Goal: Information Seeking & Learning: Learn about a topic

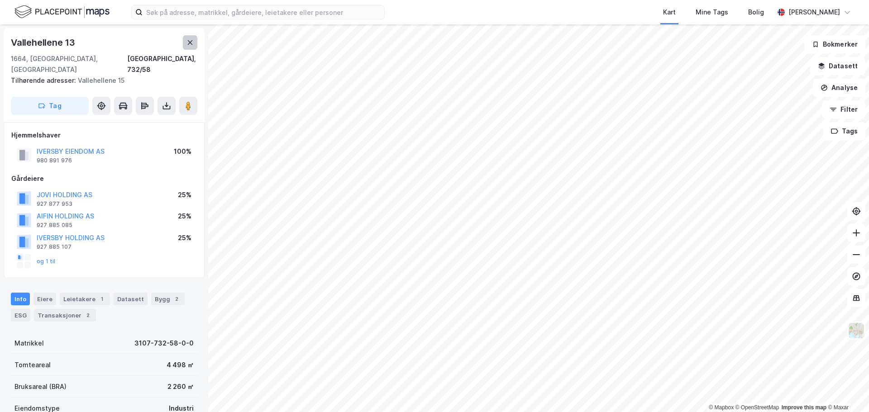
click at [193, 45] on icon at bounding box center [190, 42] width 7 height 7
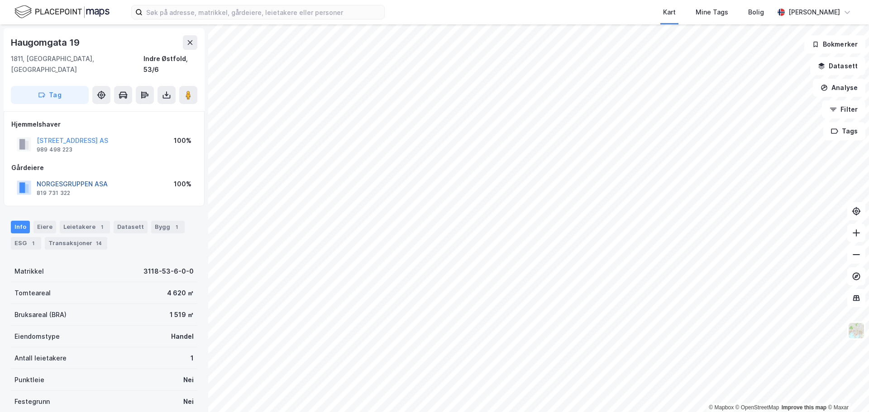
click at [0, 0] on button "NORGESGRUPPEN ASA" at bounding box center [0, 0] width 0 height 0
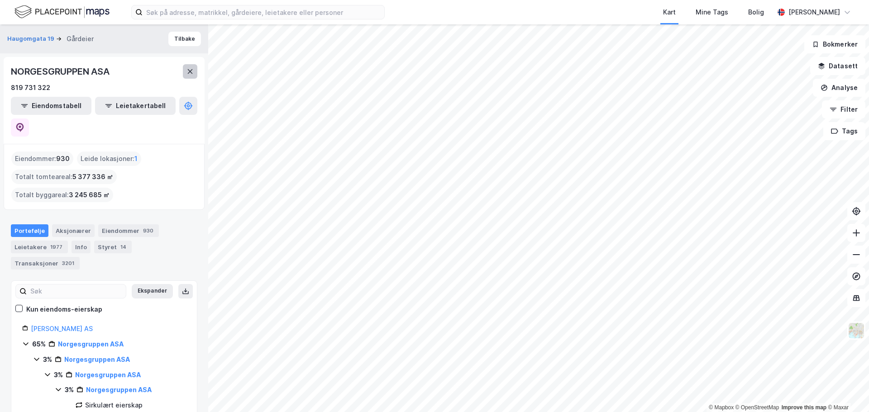
click at [190, 73] on icon at bounding box center [190, 71] width 7 height 7
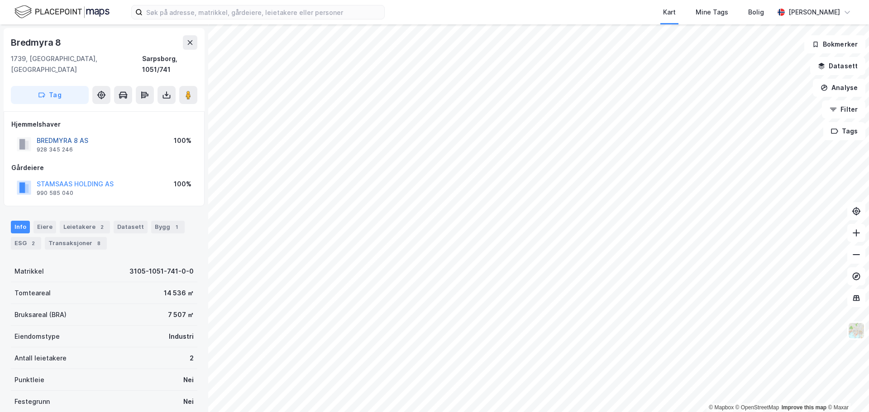
click at [0, 0] on button "BREDMYRA 8 AS" at bounding box center [0, 0] width 0 height 0
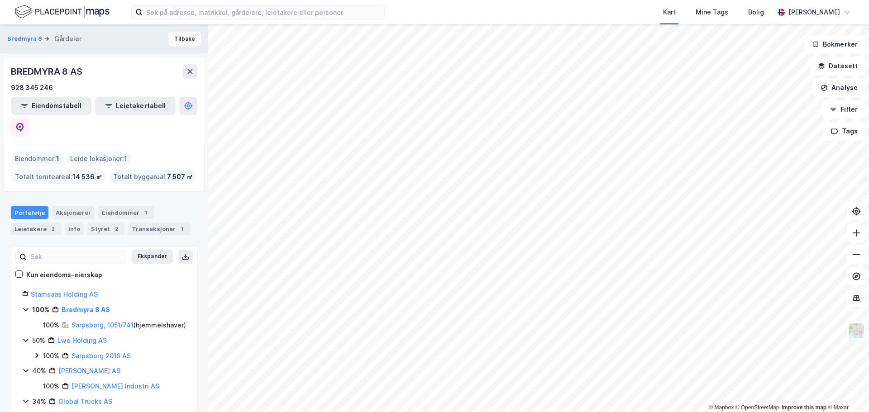
click at [177, 38] on button "Tilbake" at bounding box center [184, 39] width 33 height 14
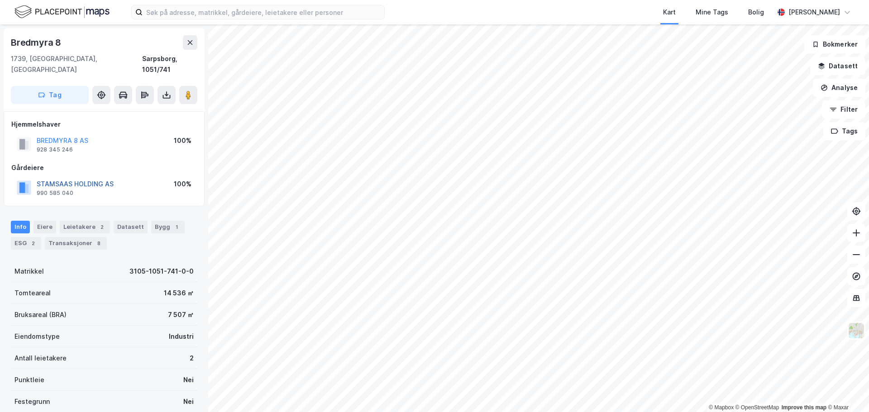
click at [0, 0] on button "STAMSAAS HOLDING AS" at bounding box center [0, 0] width 0 height 0
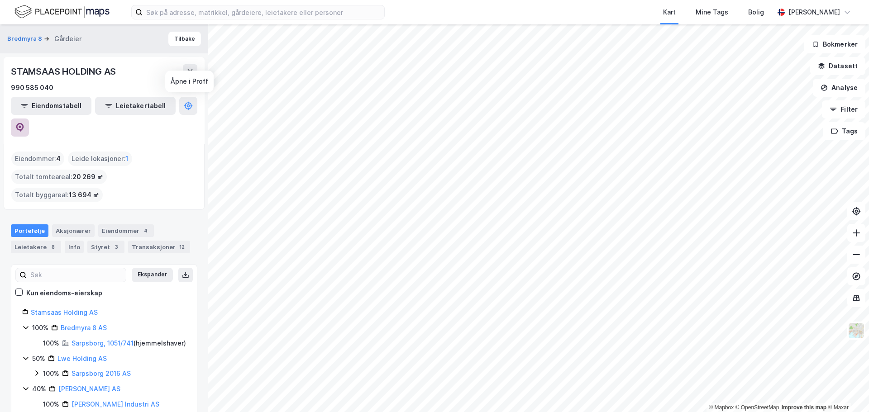
click at [21, 125] on icon at bounding box center [20, 126] width 3 height 3
click at [30, 241] on div "Leietakere 8" at bounding box center [36, 247] width 50 height 13
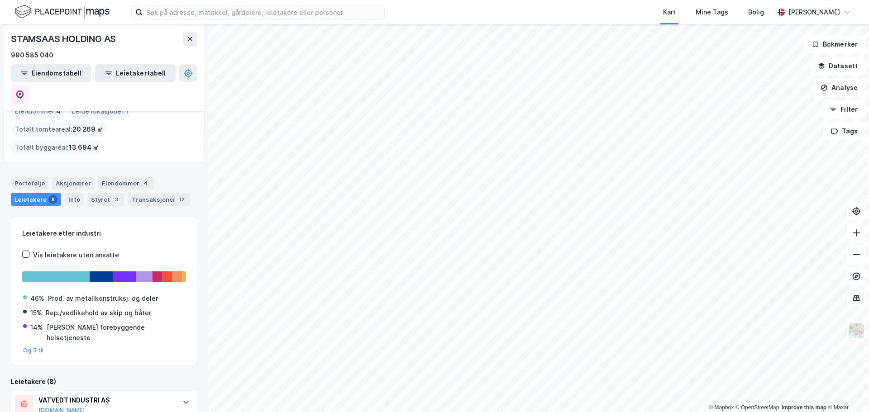
scroll to position [181, 0]
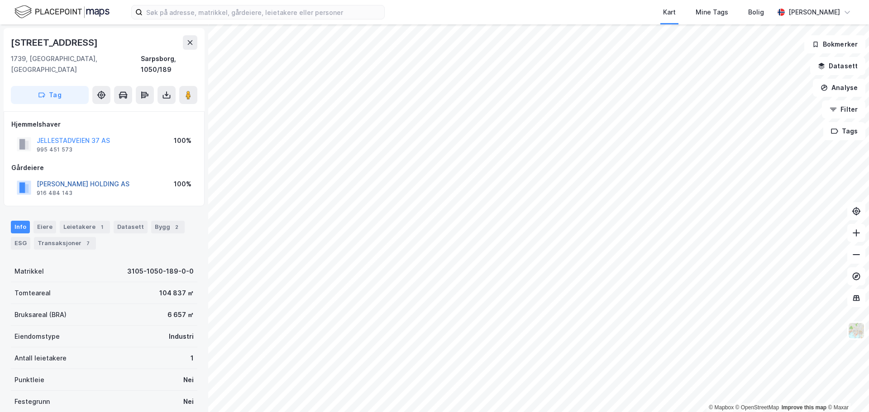
click at [0, 0] on button "PETERSON HOLDING AS" at bounding box center [0, 0] width 0 height 0
click at [88, 221] on div "Leietakere 1" at bounding box center [85, 227] width 50 height 13
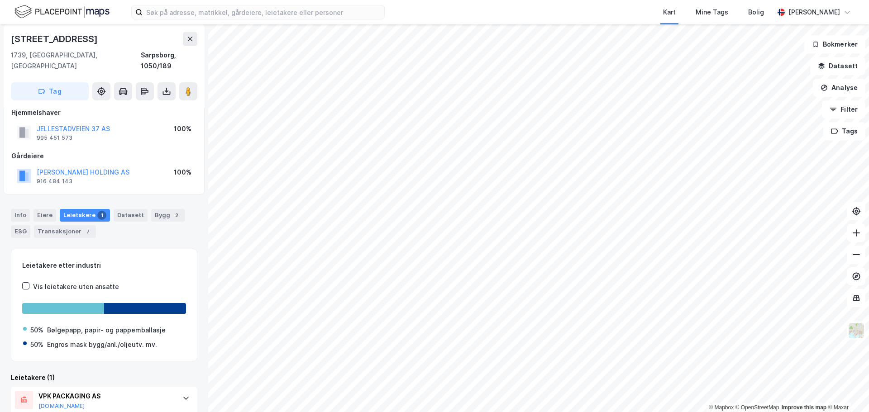
scroll to position [43, 0]
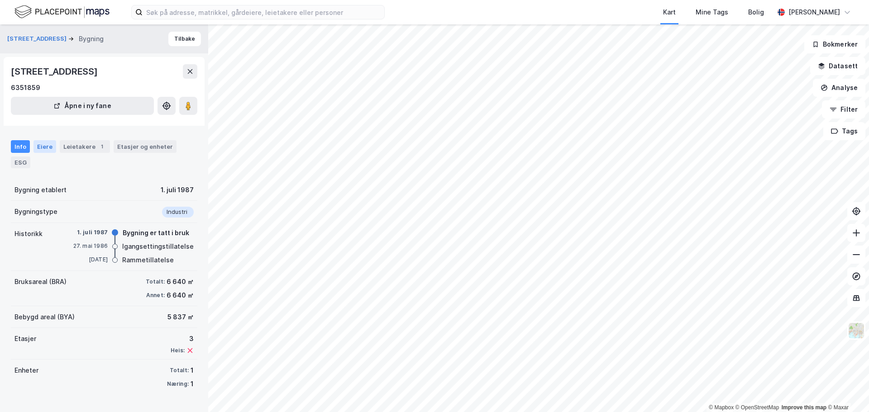
click at [48, 147] on div "Eiere" at bounding box center [44, 146] width 23 height 13
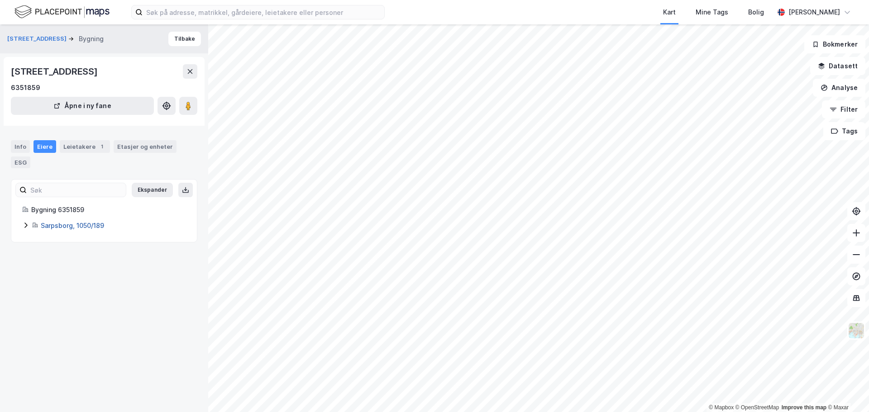
click at [73, 223] on link "Sarpsborg, 1050/189" at bounding box center [72, 226] width 63 height 8
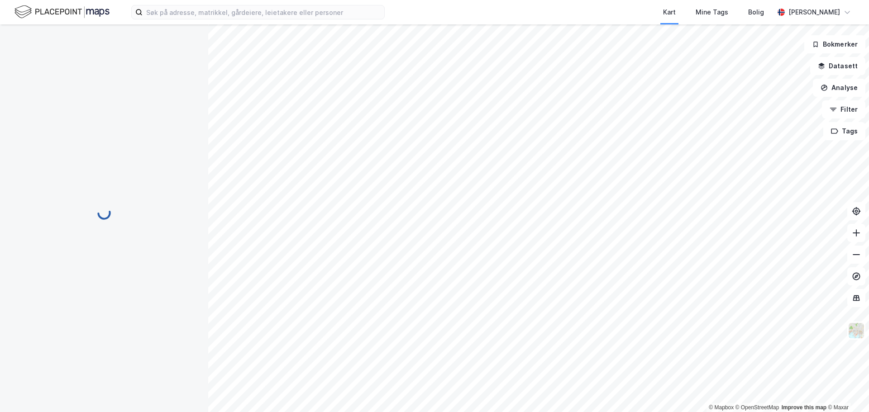
scroll to position [43, 0]
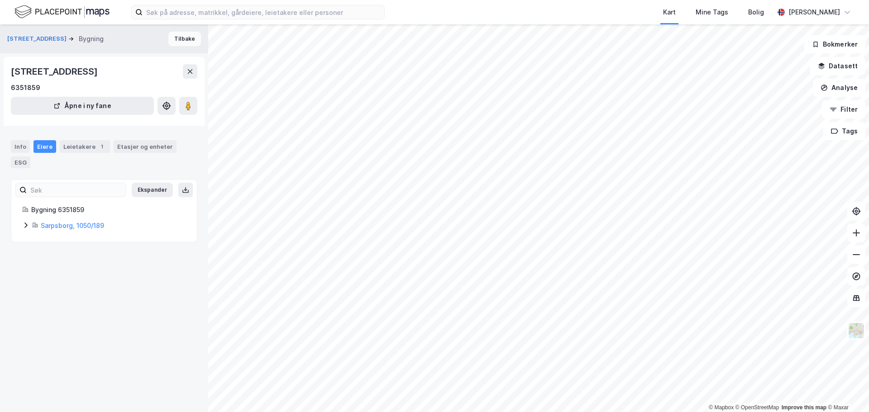
click at [184, 38] on button "Tilbake" at bounding box center [184, 39] width 33 height 14
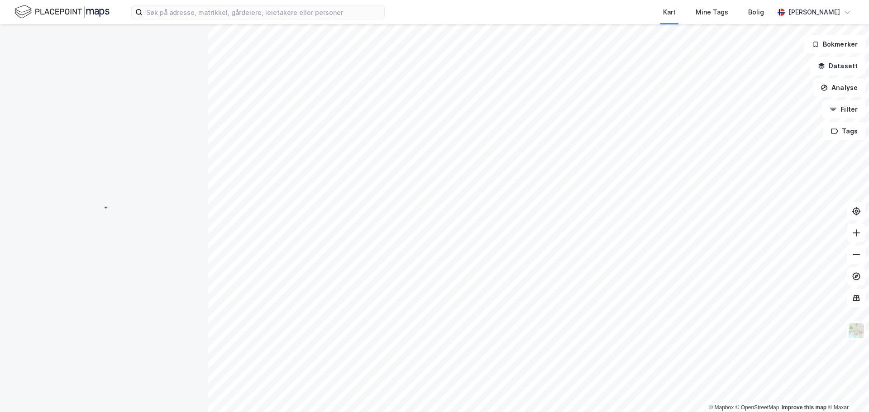
scroll to position [43, 0]
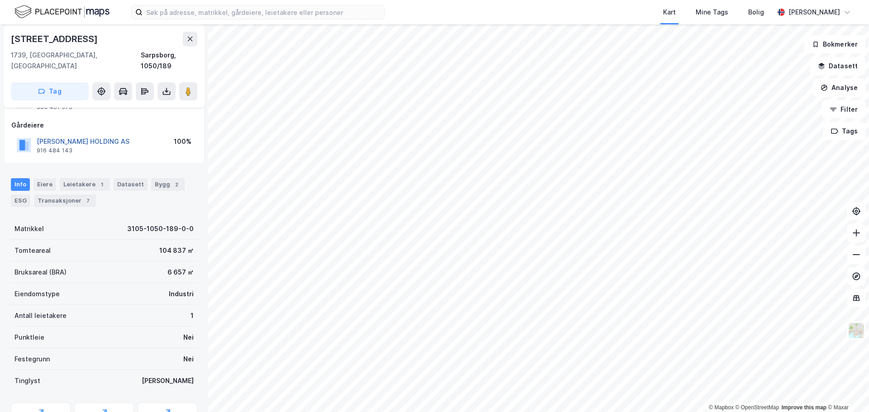
click at [0, 0] on button "PETERSON HOLDING AS" at bounding box center [0, 0] width 0 height 0
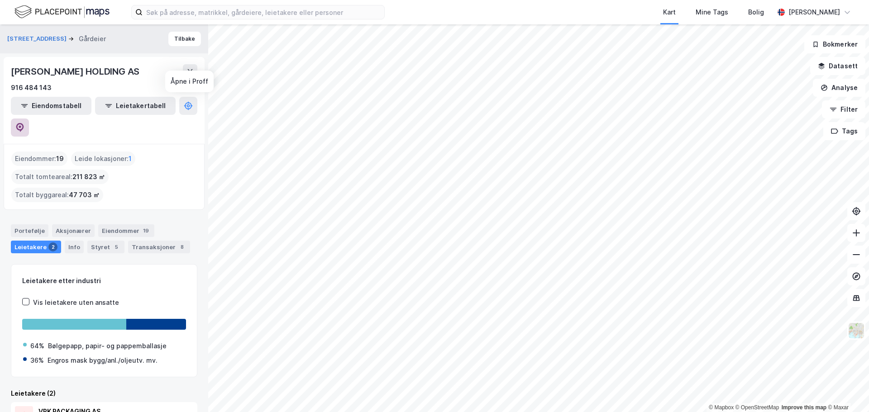
click at [21, 125] on icon at bounding box center [20, 126] width 3 height 3
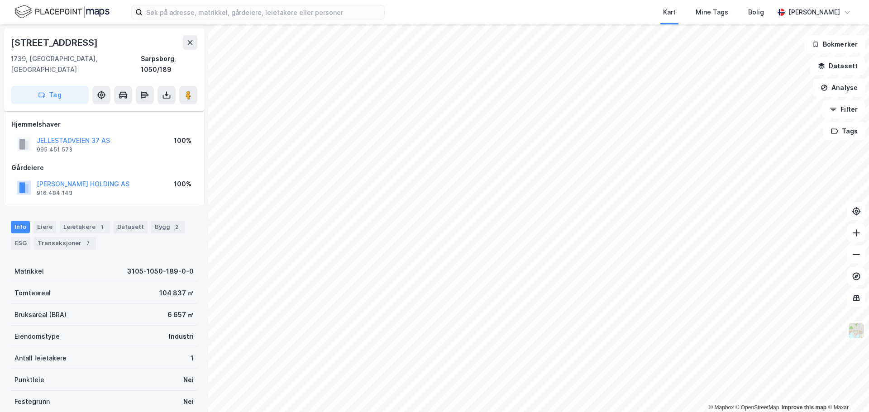
scroll to position [43, 0]
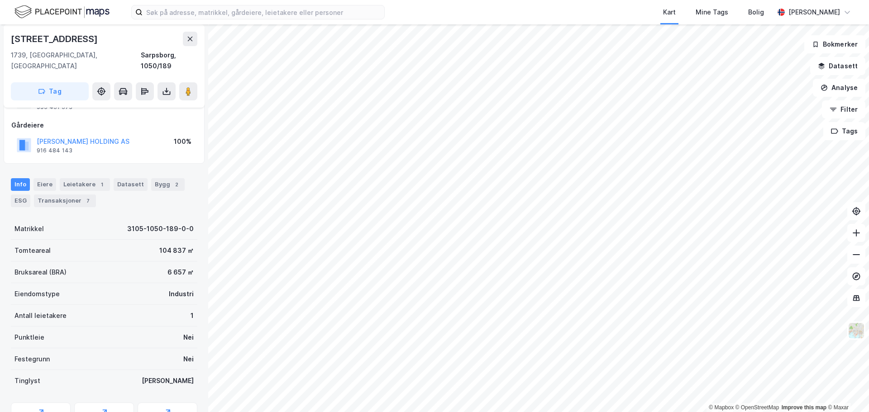
drag, startPoint x: 86, startPoint y: 40, endPoint x: 12, endPoint y: 43, distance: 73.8
click at [12, 43] on div "Jellestadveien 37" at bounding box center [55, 39] width 89 height 14
copy div "Jellestadveien 37"
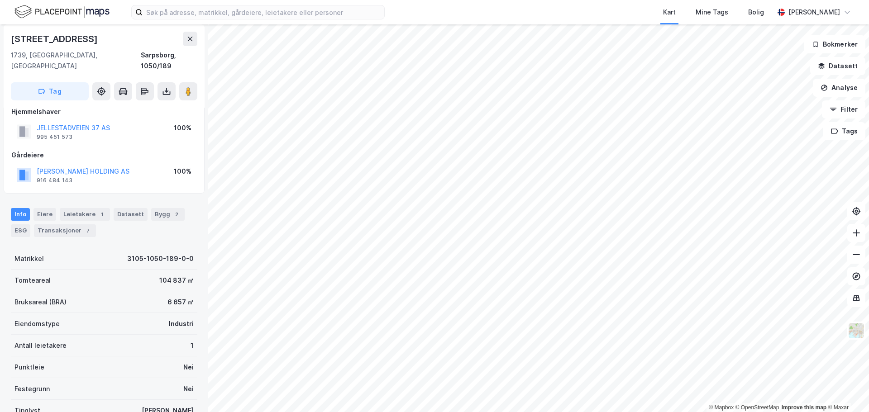
scroll to position [0, 0]
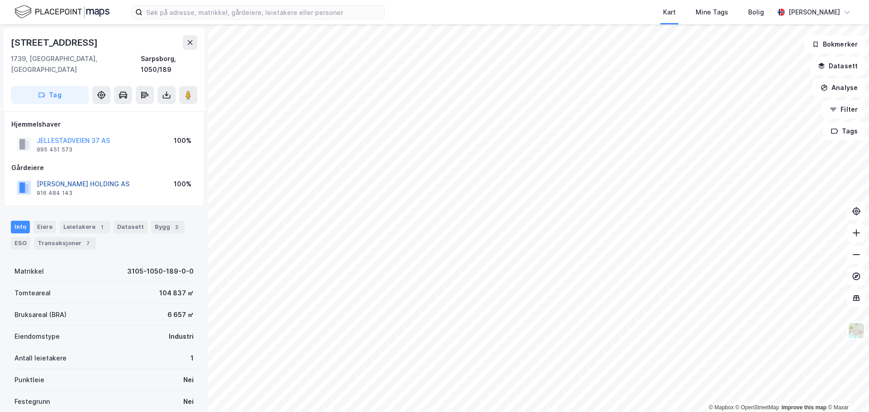
click at [0, 0] on button "PETERSON HOLDING AS" at bounding box center [0, 0] width 0 height 0
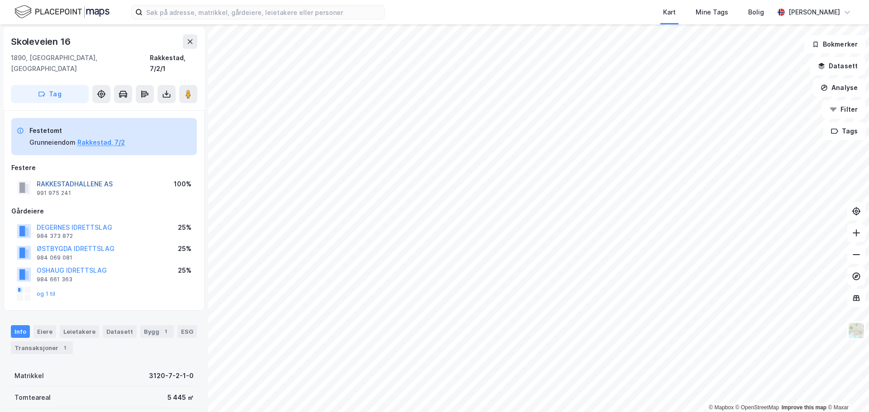
click at [0, 0] on button "RAKKESTADHALLENE AS" at bounding box center [0, 0] width 0 height 0
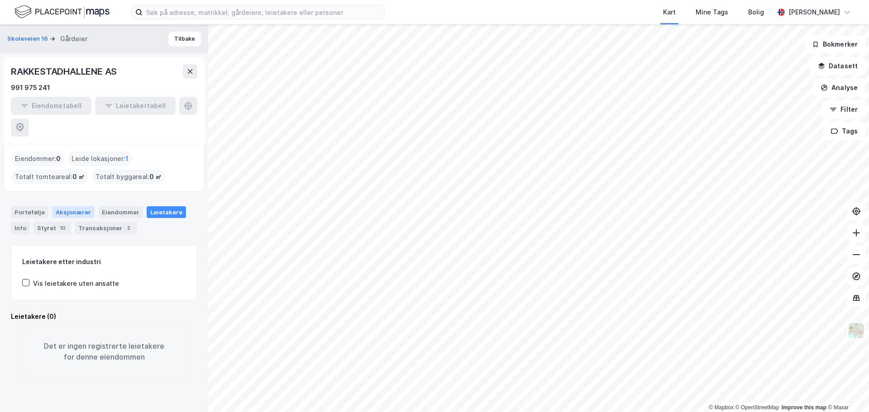
click at [77, 206] on div "Aksjonærer" at bounding box center [73, 212] width 43 height 12
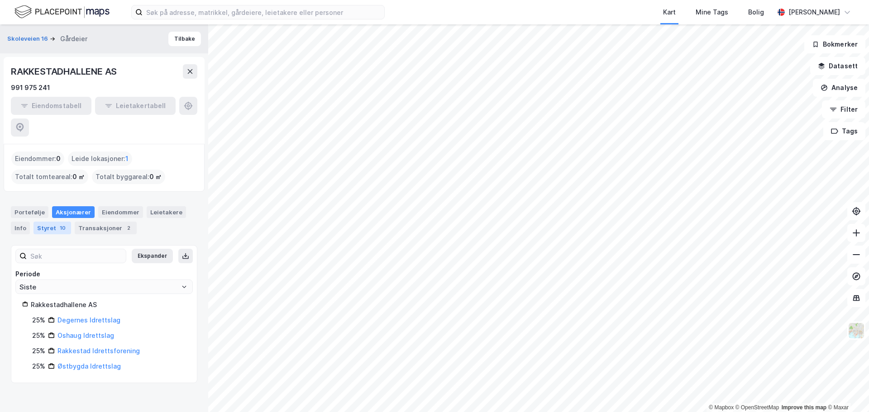
click at [55, 222] on div "Styret 10" at bounding box center [52, 228] width 38 height 13
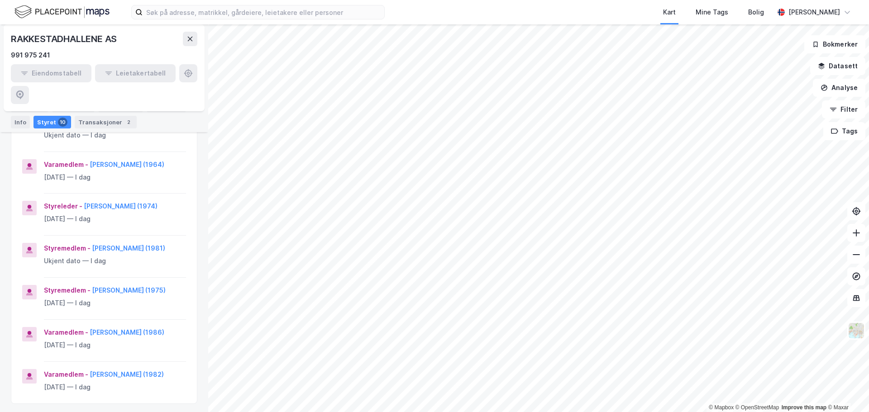
scroll to position [317, 0]
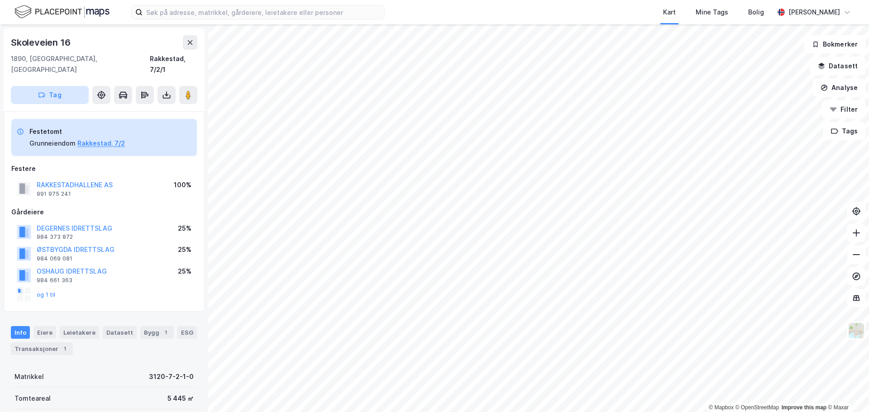
scroll to position [1, 0]
drag, startPoint x: 69, startPoint y: 43, endPoint x: 12, endPoint y: 44, distance: 57.1
click at [12, 44] on div "Skoleveien 16" at bounding box center [104, 41] width 187 height 14
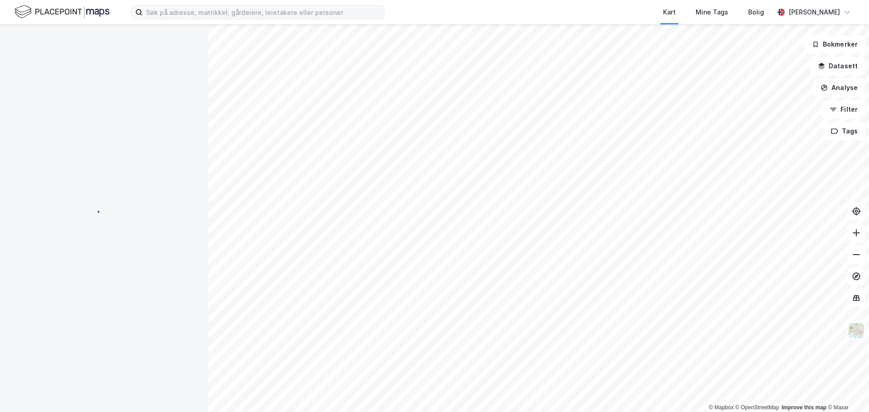
scroll to position [1, 0]
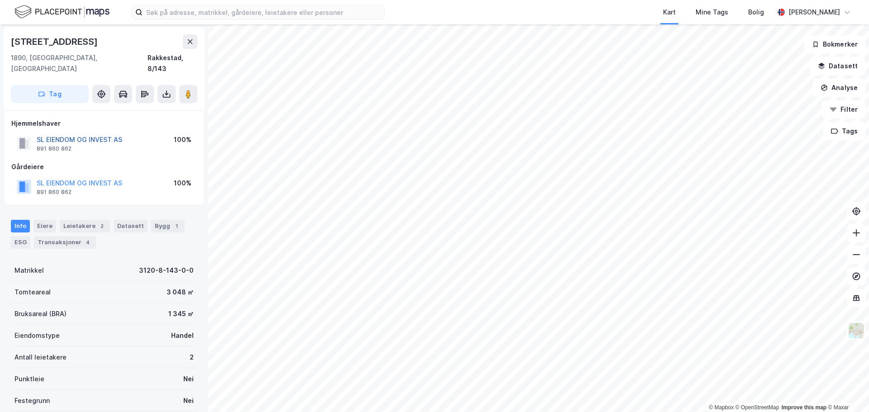
click at [0, 0] on button "SL EIENDOM OG INVEST AS" at bounding box center [0, 0] width 0 height 0
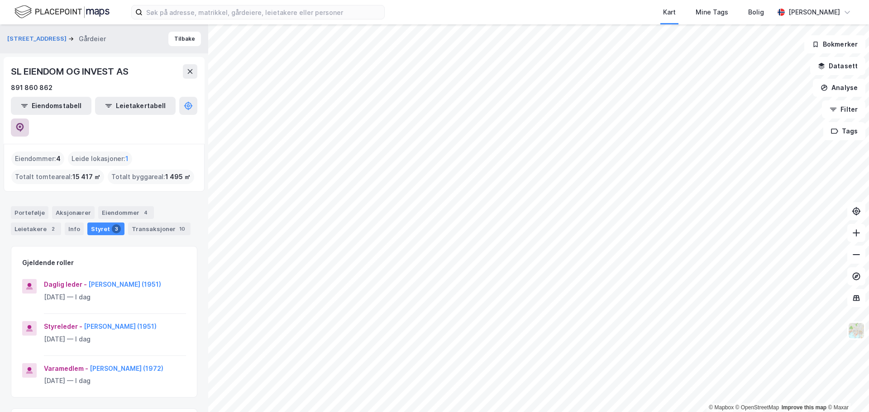
click at [29, 119] on button at bounding box center [20, 128] width 18 height 18
click at [168, 38] on button "Tilbake" at bounding box center [184, 39] width 33 height 14
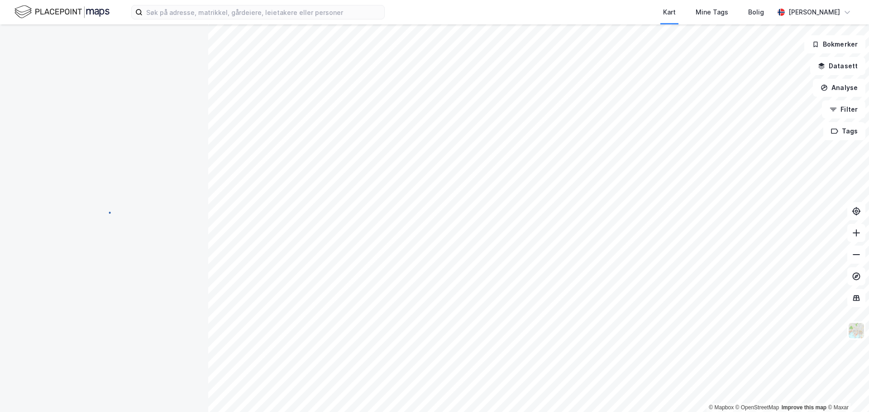
scroll to position [1, 0]
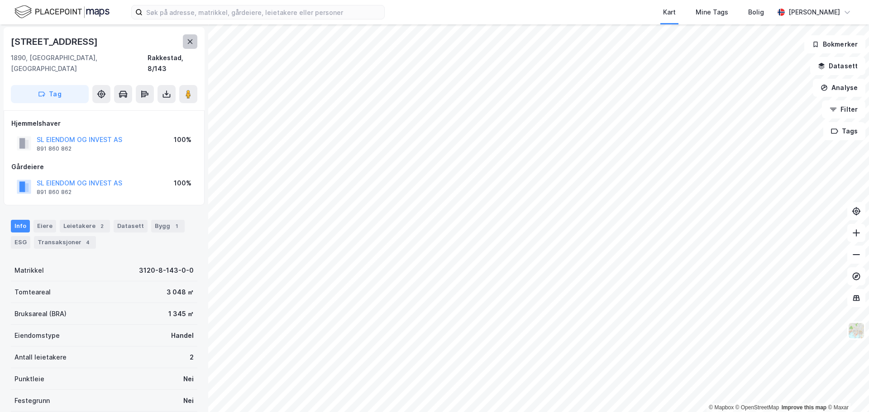
click at [187, 39] on icon at bounding box center [190, 41] width 7 height 7
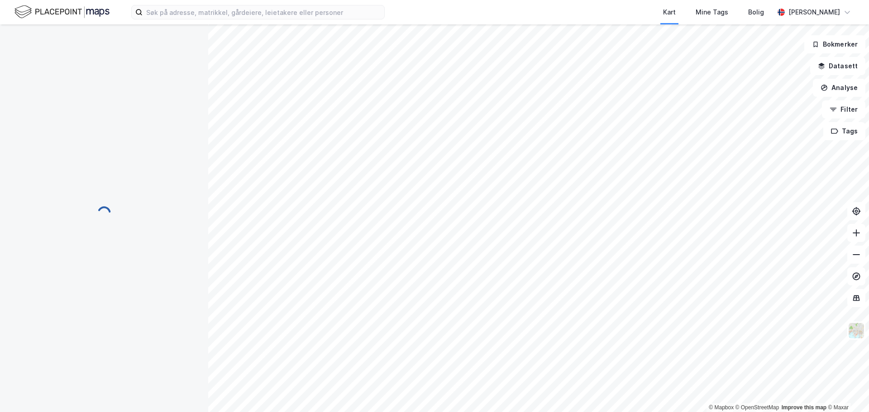
scroll to position [1, 0]
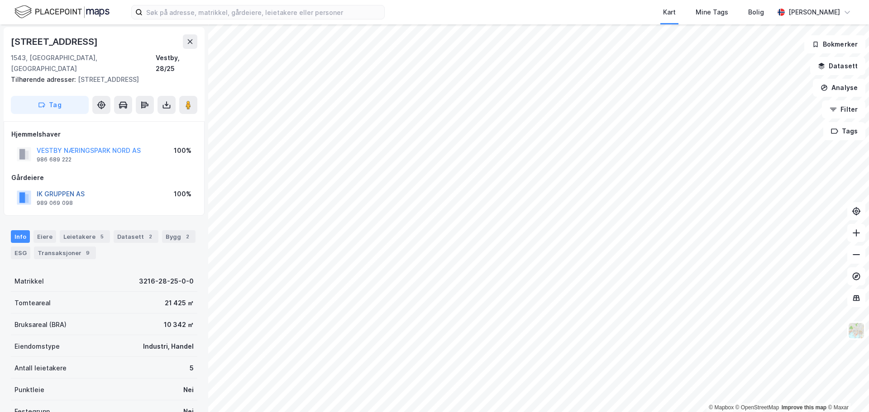
click at [0, 0] on button "IK GRUPPEN AS" at bounding box center [0, 0] width 0 height 0
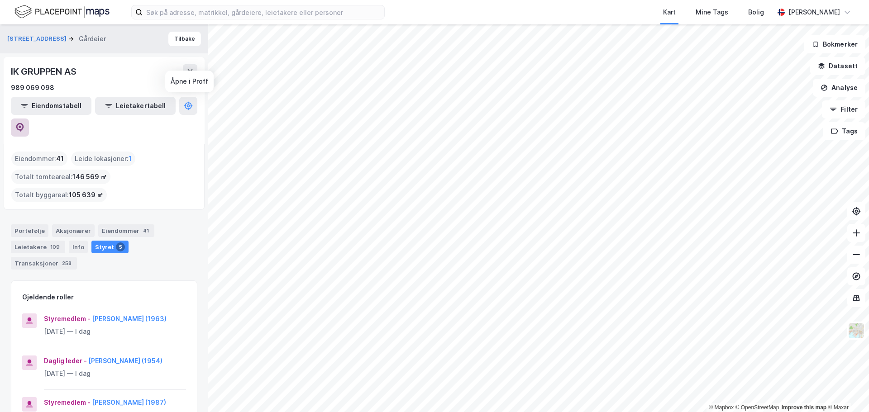
click at [24, 123] on icon at bounding box center [20, 127] width 8 height 9
click at [182, 42] on button "Tilbake" at bounding box center [184, 39] width 33 height 14
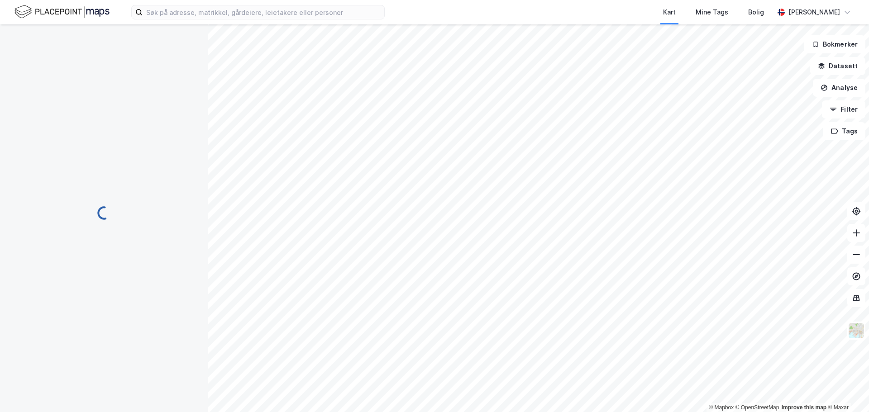
scroll to position [1, 0]
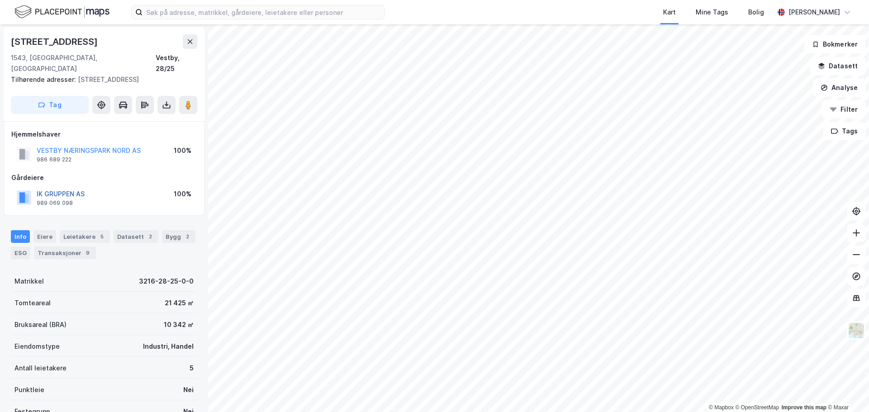
click at [0, 0] on button "IK GRUPPEN AS" at bounding box center [0, 0] width 0 height 0
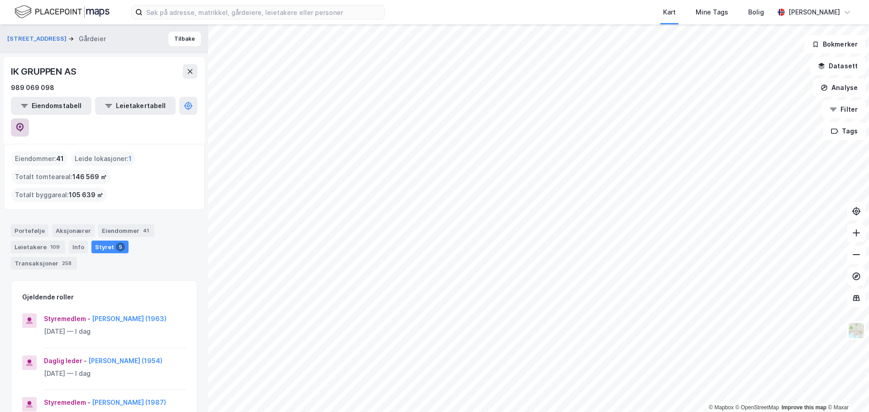
click at [24, 123] on icon at bounding box center [19, 127] width 9 height 9
click at [189, 75] on icon at bounding box center [190, 71] width 7 height 7
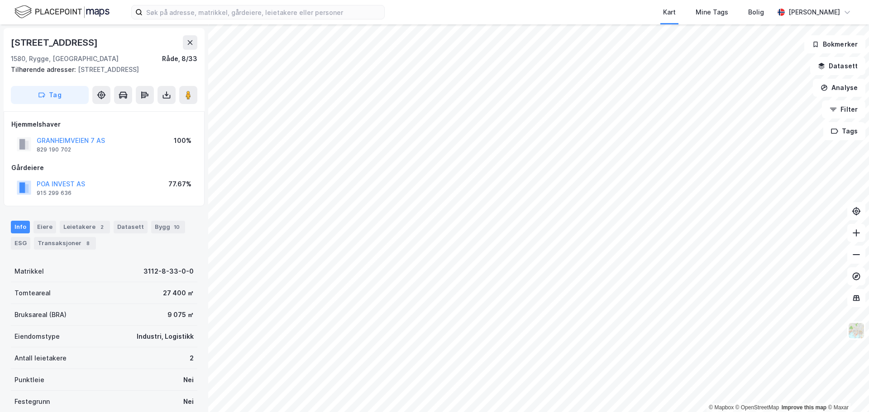
scroll to position [1, 0]
click at [0, 0] on button "GRANHEIMVEIEN 7 AS" at bounding box center [0, 0] width 0 height 0
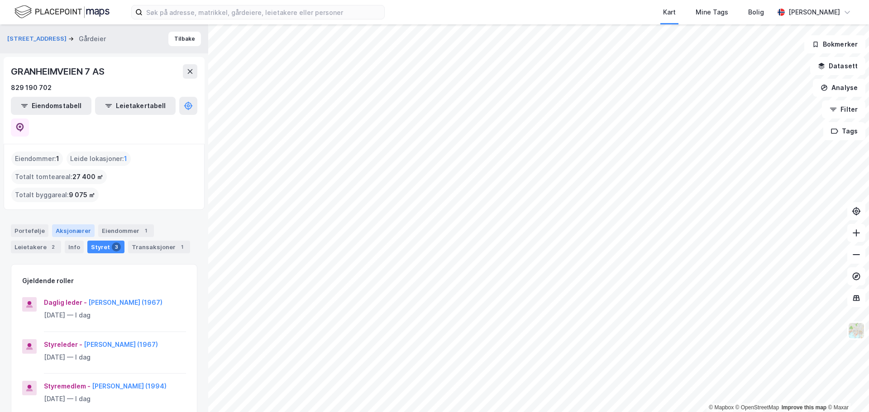
click at [76, 225] on div "Aksjonærer" at bounding box center [73, 231] width 43 height 13
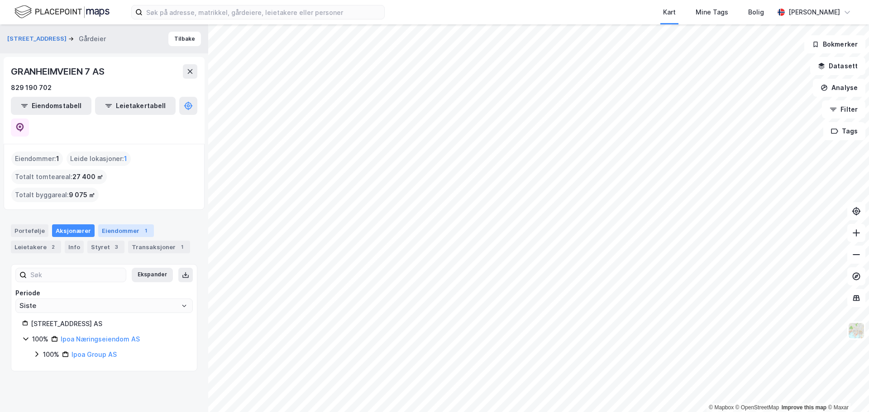
click at [110, 225] on div "Eiendommer 1" at bounding box center [126, 231] width 56 height 13
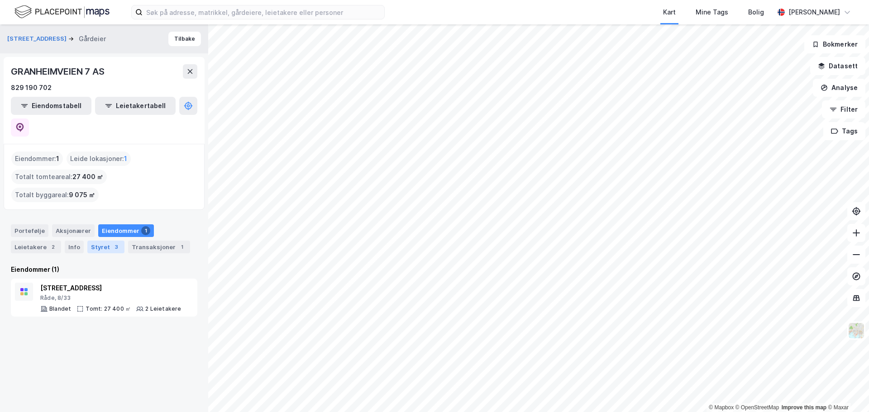
click at [100, 241] on div "Styret 3" at bounding box center [105, 247] width 37 height 13
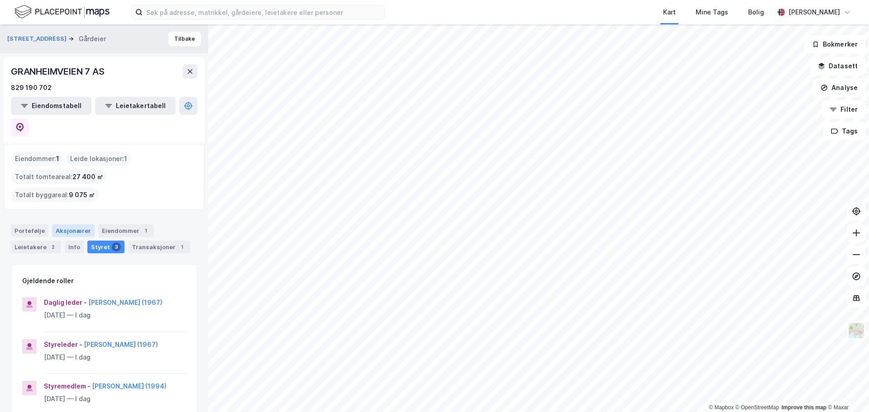
click at [69, 225] on div "Aksjonærer" at bounding box center [73, 231] width 43 height 13
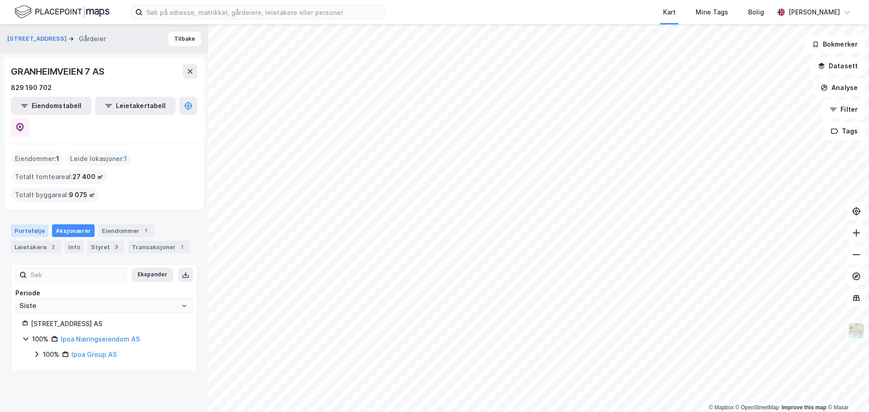
click at [32, 225] on div "Portefølje" at bounding box center [30, 231] width 38 height 13
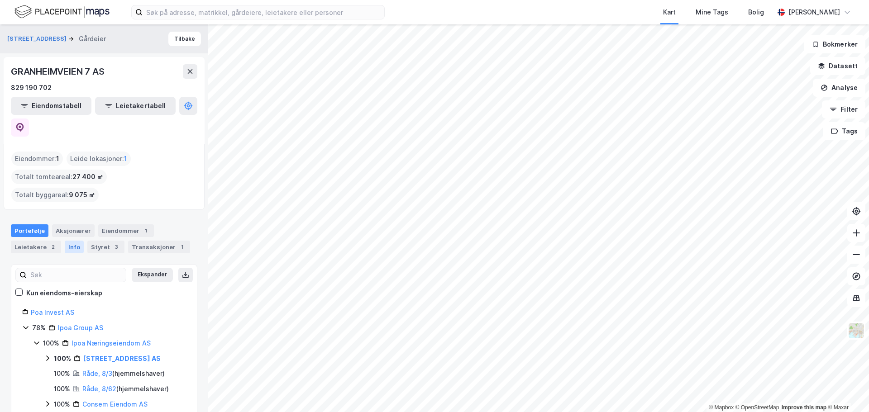
click at [71, 241] on div "Info" at bounding box center [74, 247] width 19 height 13
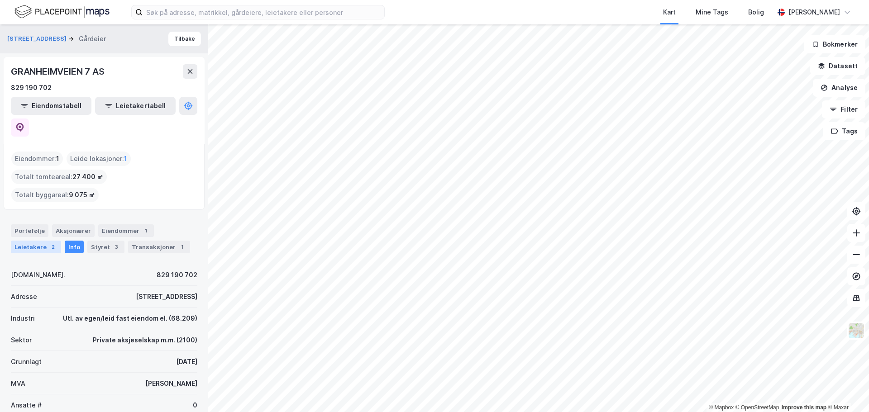
click at [30, 241] on div "Leietakere 2" at bounding box center [36, 247] width 50 height 13
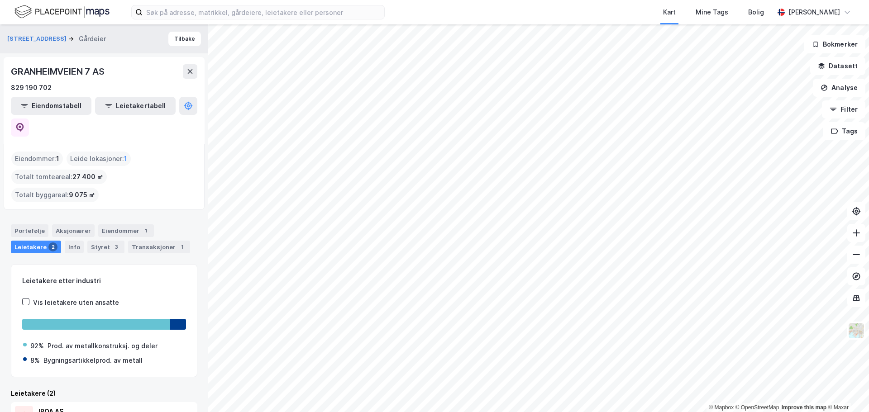
scroll to position [59, 0]
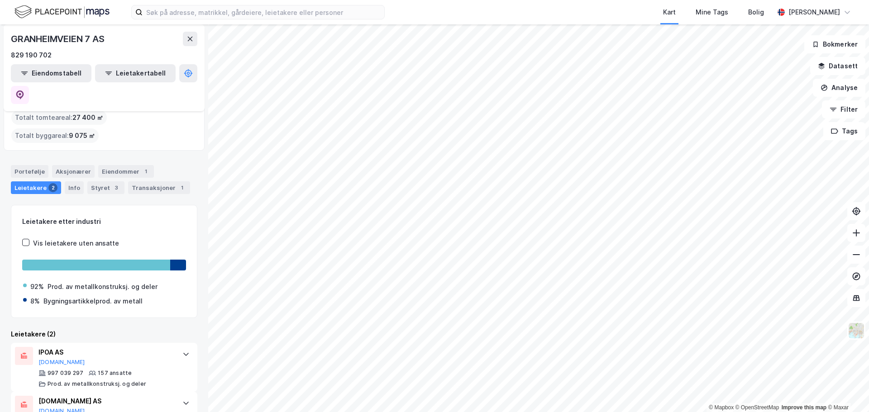
click at [122, 45] on div "© Mapbox © OpenStreetMap Improve this map © Maxar Granheimveien 8 Gårdeier Tilb…" at bounding box center [434, 218] width 869 height 388
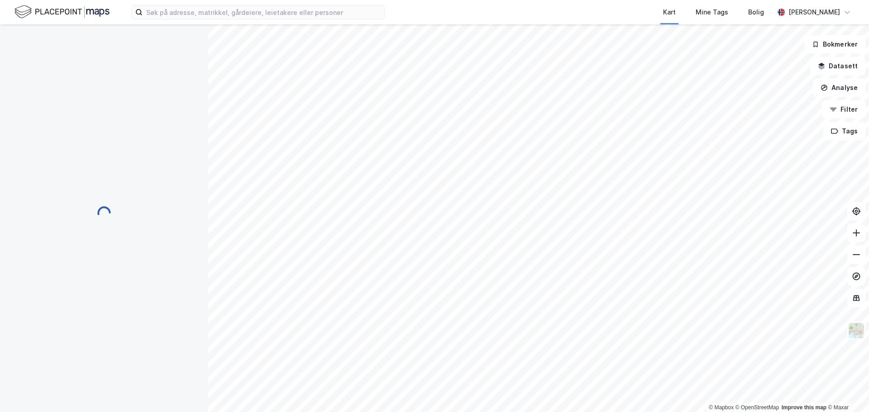
scroll to position [1, 0]
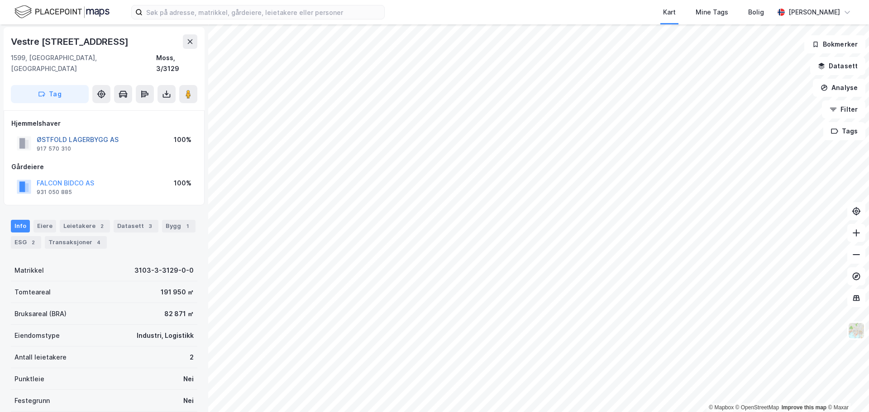
click at [0, 0] on button "ØSTFOLD LAGERBYGG AS" at bounding box center [0, 0] width 0 height 0
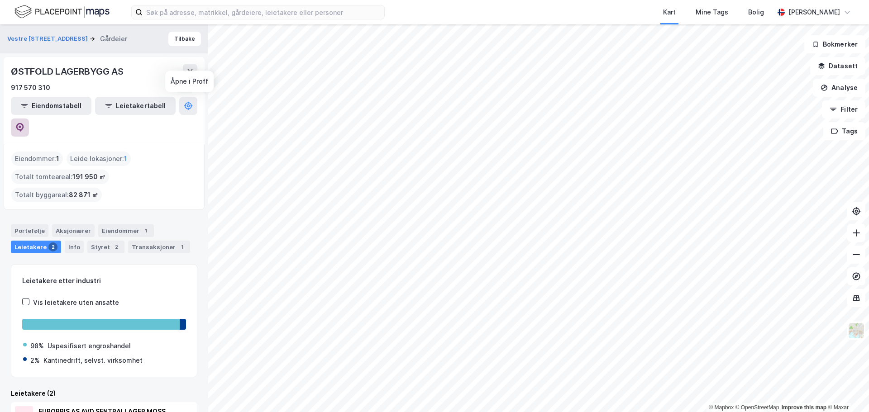
click at [24, 123] on icon at bounding box center [19, 127] width 9 height 9
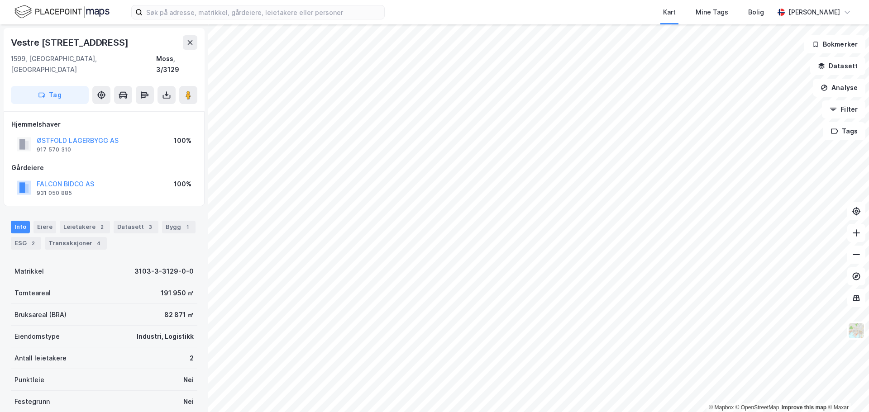
scroll to position [1, 0]
drag, startPoint x: 101, startPoint y: 43, endPoint x: 10, endPoint y: 38, distance: 91.1
click at [10, 38] on div "Vestre Vanemvei 40 1599, Moss, Østfold Moss, 3/3129 Tag" at bounding box center [104, 68] width 201 height 83
drag, startPoint x: 88, startPoint y: 55, endPoint x: 7, endPoint y: 40, distance: 82.0
click at [7, 40] on div "Vestre Vanemvei 40 1599, Moss, Østfold Moss, 3/3129 Tag" at bounding box center [104, 68] width 201 height 83
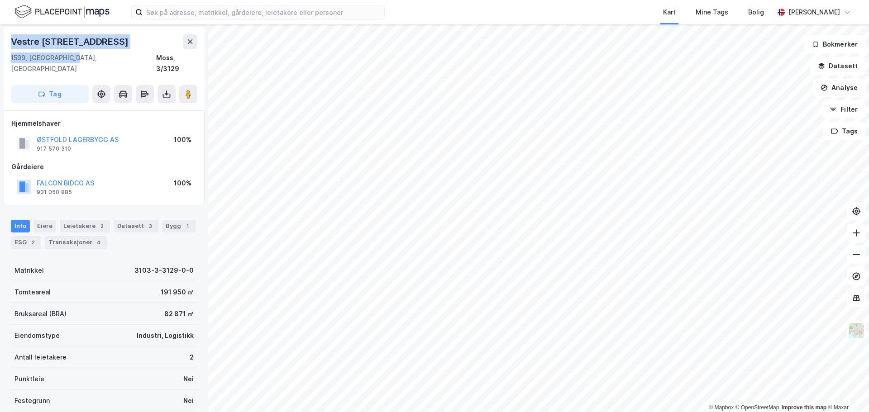
copy div "Vestre Vanemvei 40 1599, Moss, Østfold"
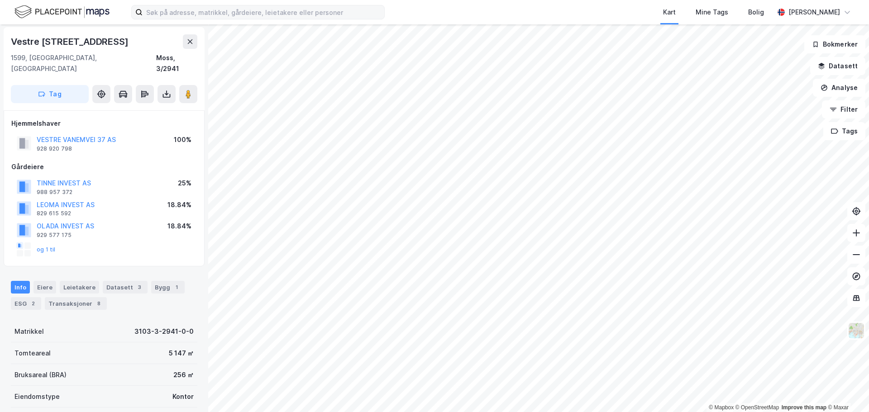
scroll to position [1, 0]
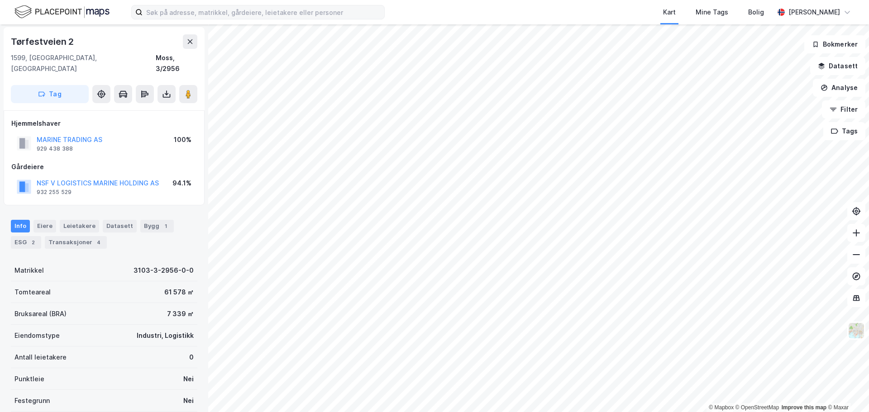
scroll to position [1, 0]
click at [0, 0] on button "MARINE TRADING AS" at bounding box center [0, 0] width 0 height 0
click at [0, 0] on button "NSF V LOGISTICS MARINE HOLDING AS" at bounding box center [0, 0] width 0 height 0
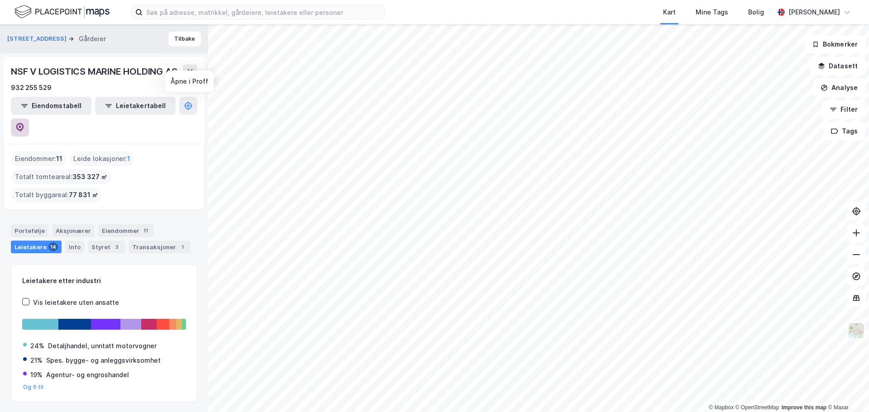
click at [24, 123] on icon at bounding box center [19, 127] width 9 height 9
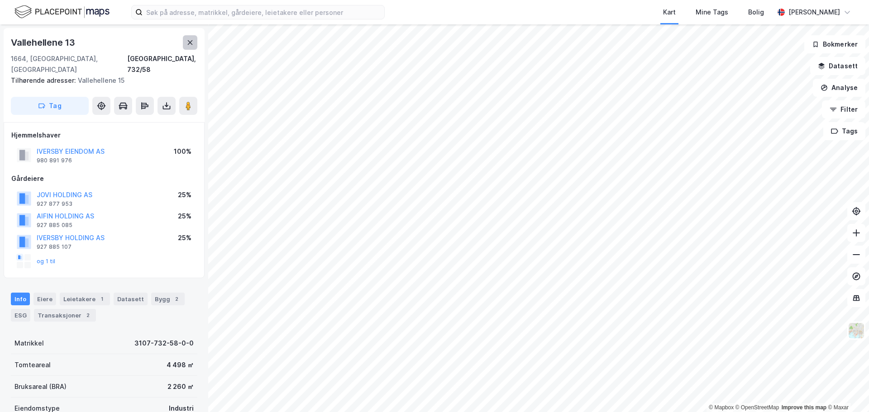
click at [187, 44] on icon at bounding box center [190, 42] width 7 height 7
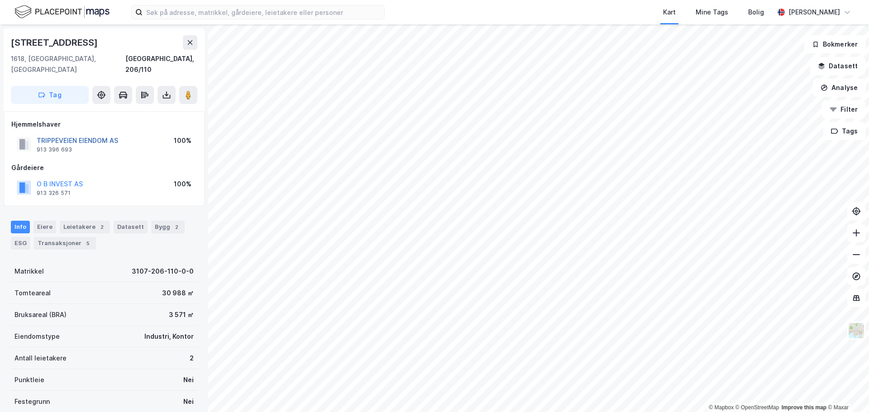
click at [0, 0] on button "TRIPPEVEIEN EIENDOM AS" at bounding box center [0, 0] width 0 height 0
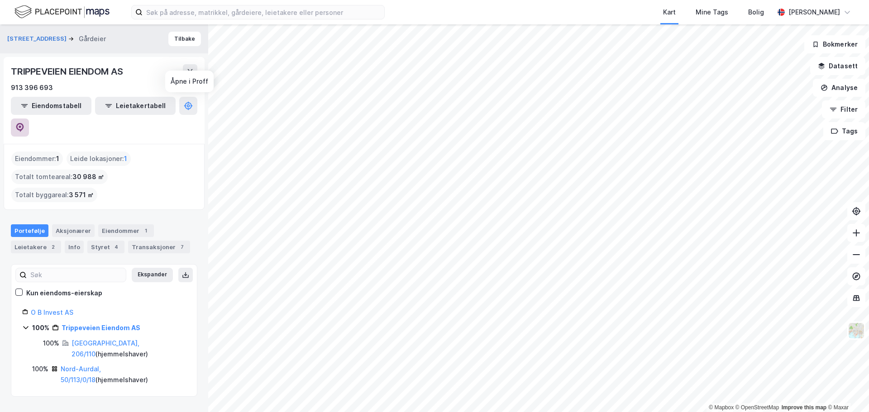
click at [24, 123] on icon at bounding box center [19, 127] width 9 height 9
click at [179, 40] on button "Tilbake" at bounding box center [184, 39] width 33 height 14
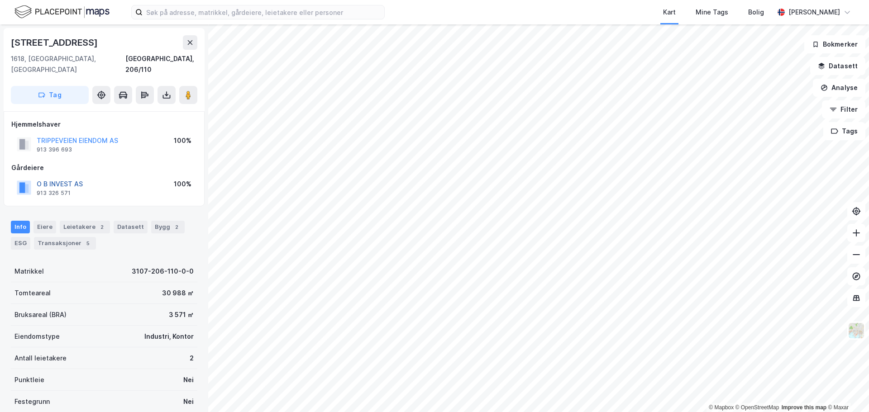
click at [0, 0] on button "O B INVEST AS" at bounding box center [0, 0] width 0 height 0
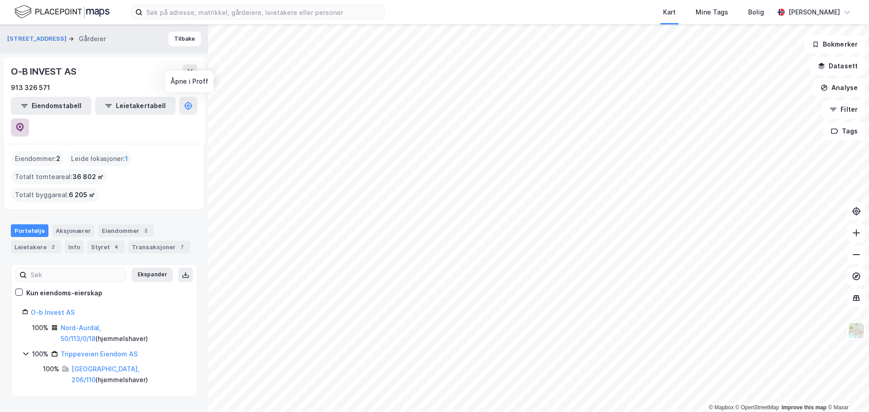
click at [29, 119] on button at bounding box center [20, 128] width 18 height 18
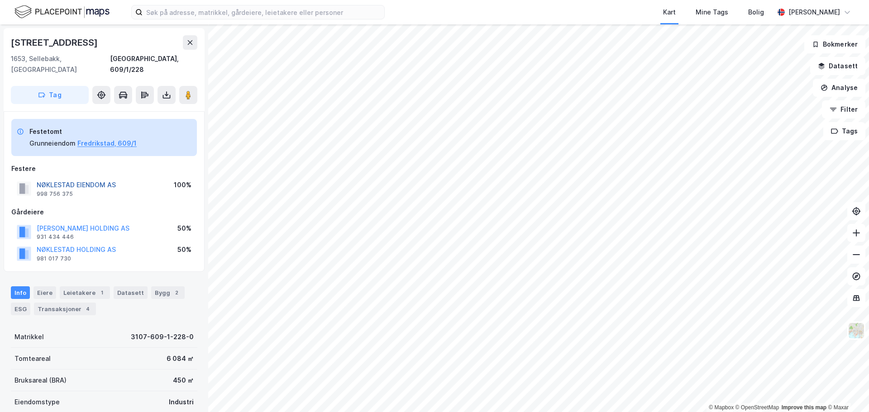
click at [0, 0] on button "NØKLESTAD EIENDOM AS" at bounding box center [0, 0] width 0 height 0
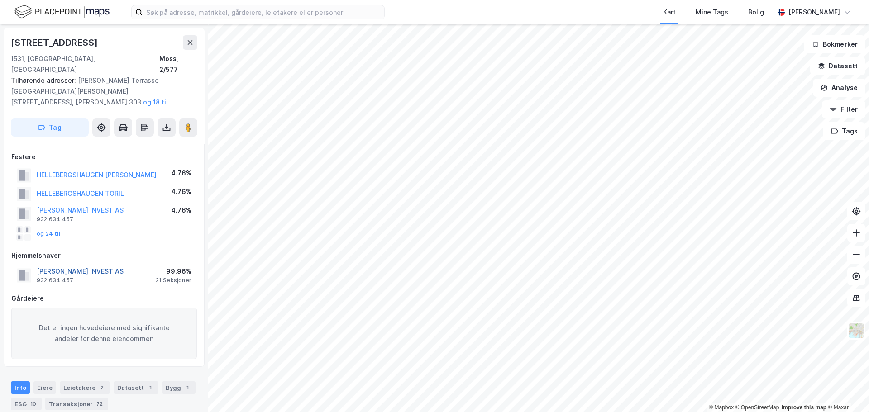
click at [0, 0] on button "[PERSON_NAME] INVEST AS" at bounding box center [0, 0] width 0 height 0
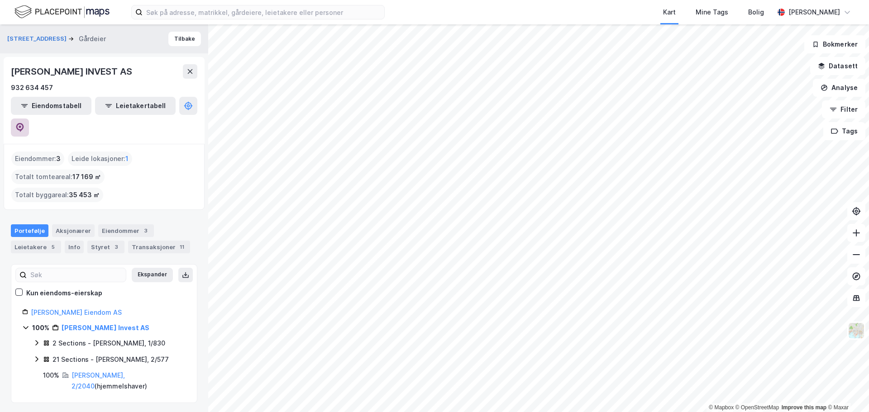
click at [24, 123] on icon at bounding box center [19, 127] width 9 height 9
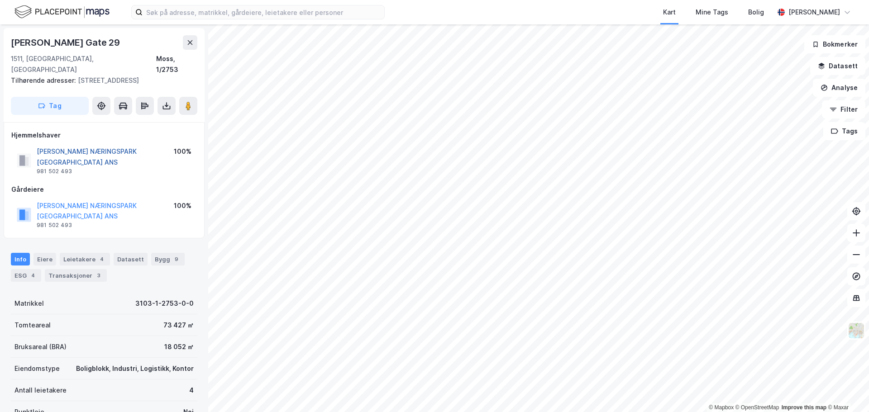
click at [0, 0] on button "[PERSON_NAME] NÆRINGSPARK [GEOGRAPHIC_DATA] ANS" at bounding box center [0, 0] width 0 height 0
